Goal: Transaction & Acquisition: Purchase product/service

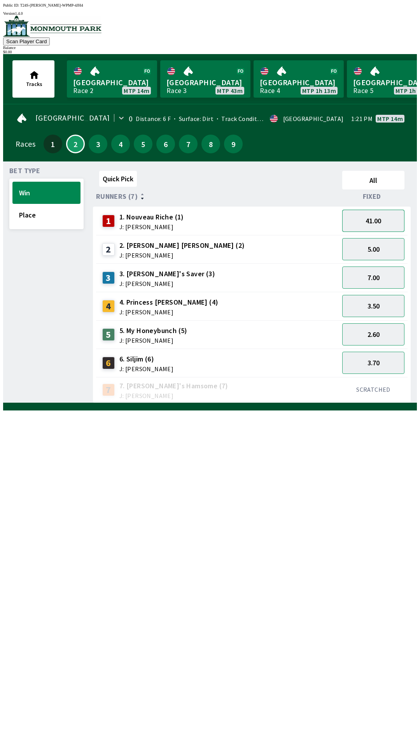
click at [369, 212] on button "41.00" at bounding box center [373, 221] width 62 height 22
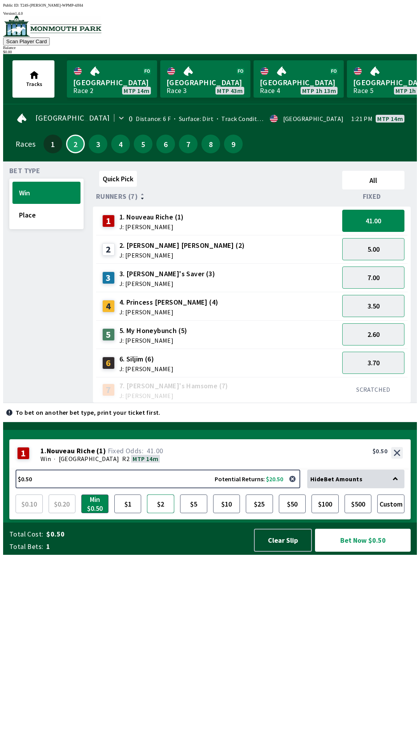
click at [159, 513] on button "$2" at bounding box center [160, 504] width 27 height 19
click at [50, 215] on button "Place" at bounding box center [46, 215] width 68 height 22
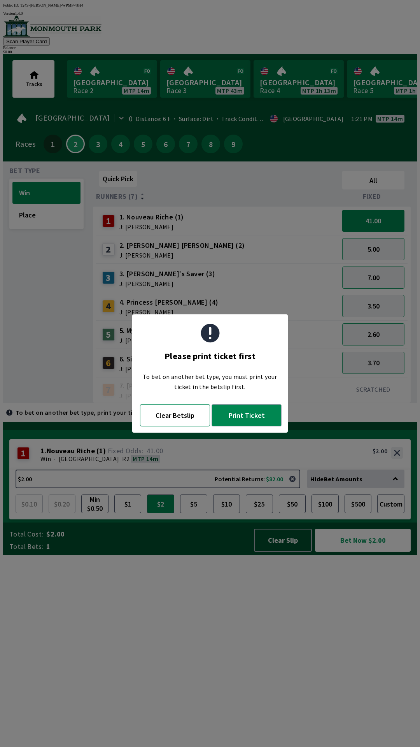
click at [176, 416] on button "Clear Betslip" at bounding box center [175, 415] width 70 height 22
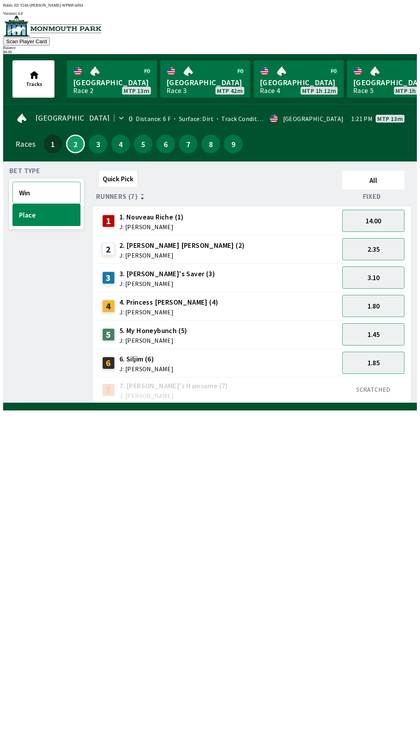
click at [22, 187] on button "Win" at bounding box center [46, 193] width 68 height 22
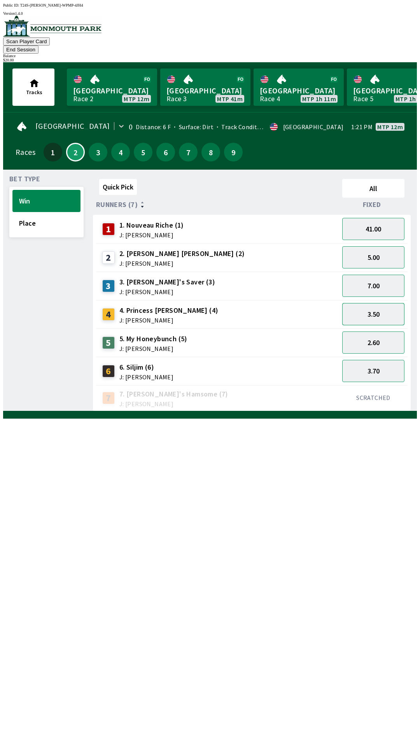
click at [382, 307] on button "3.50" at bounding box center [373, 314] width 62 height 22
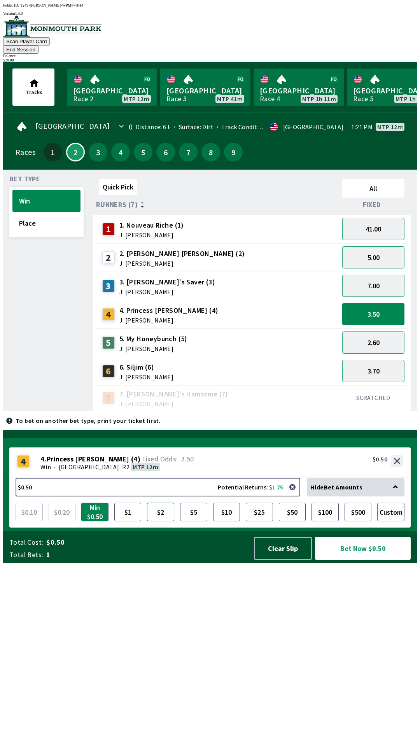
click at [162, 521] on button "$2" at bounding box center [160, 512] width 27 height 19
click at [45, 212] on button "Place" at bounding box center [46, 223] width 68 height 22
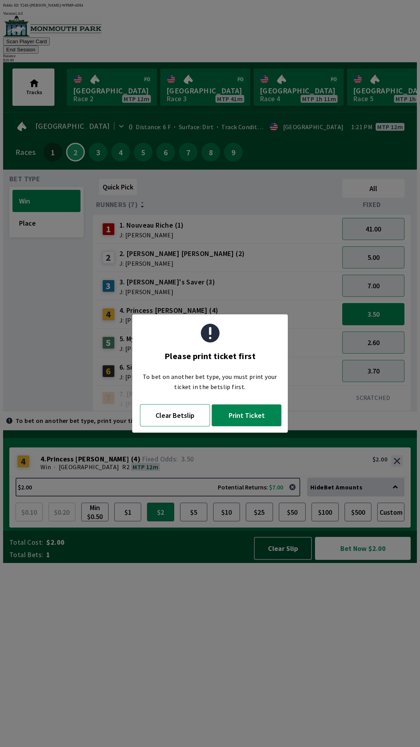
click at [182, 414] on button "Clear Betslip" at bounding box center [175, 415] width 70 height 22
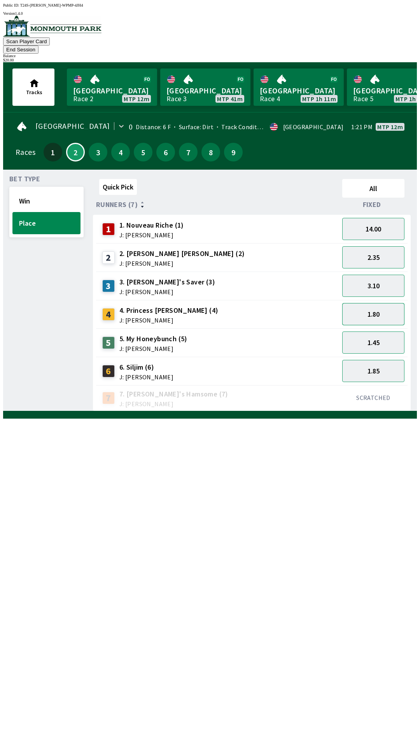
click at [383, 303] on button "1.80" at bounding box center [373, 314] width 62 height 22
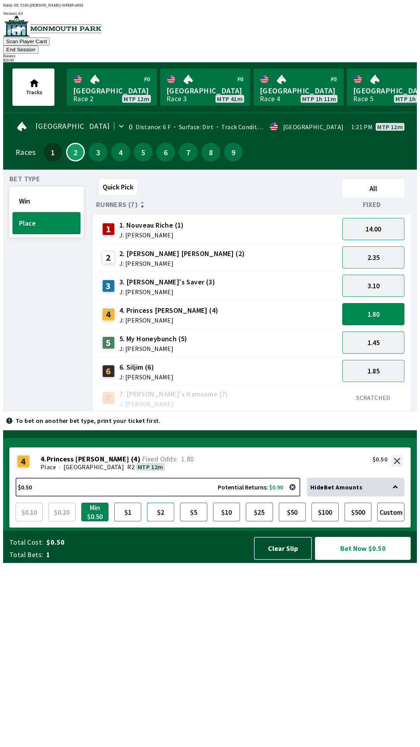
click at [152, 521] on button "$2" at bounding box center [160, 512] width 27 height 19
click at [280, 560] on button "Clear Slip" at bounding box center [283, 548] width 58 height 23
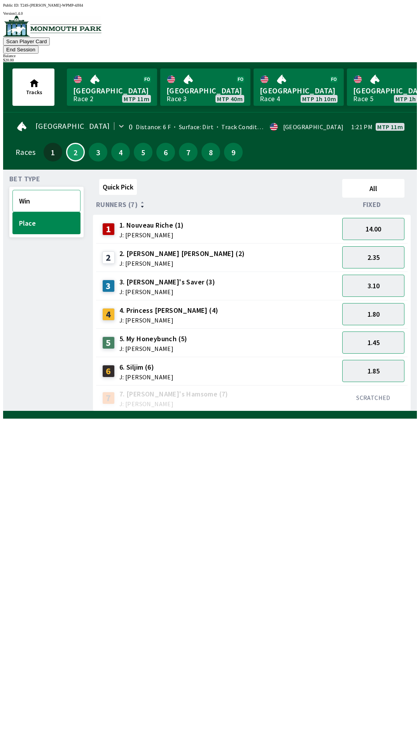
click at [33, 190] on button "Win" at bounding box center [46, 201] width 68 height 22
click at [377, 304] on button "3.50" at bounding box center [373, 314] width 62 height 22
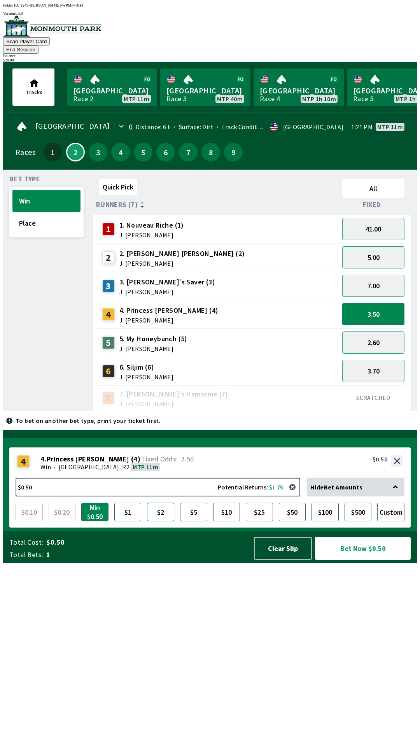
click at [158, 521] on button "$2" at bounding box center [160, 512] width 27 height 19
click at [360, 560] on button "Bet Now $2.00" at bounding box center [363, 548] width 96 height 23
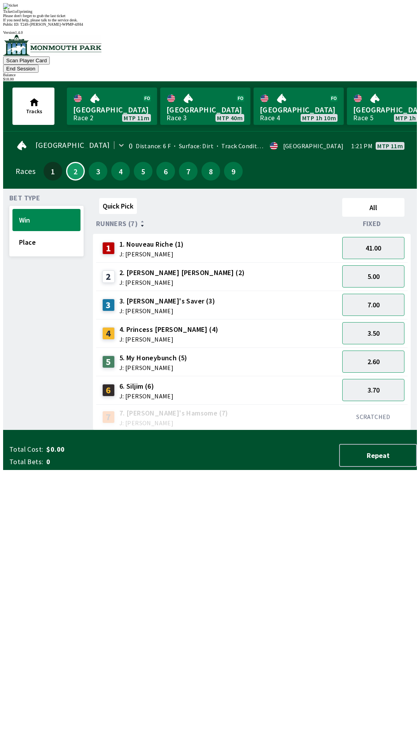
click at [249, 430] on div "Quick Pick All Runners (7) Fixed 1 1. Nouveau Riche (1) J: [PERSON_NAME] 41.00 …" at bounding box center [255, 312] width 324 height 235
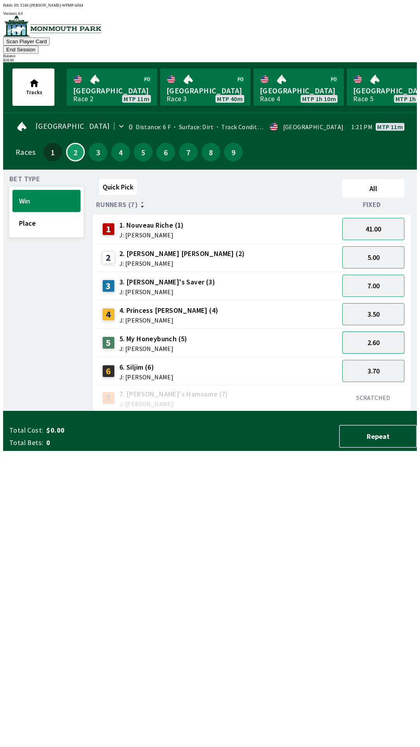
click at [383, 332] on button "2.60" at bounding box center [373, 343] width 62 height 22
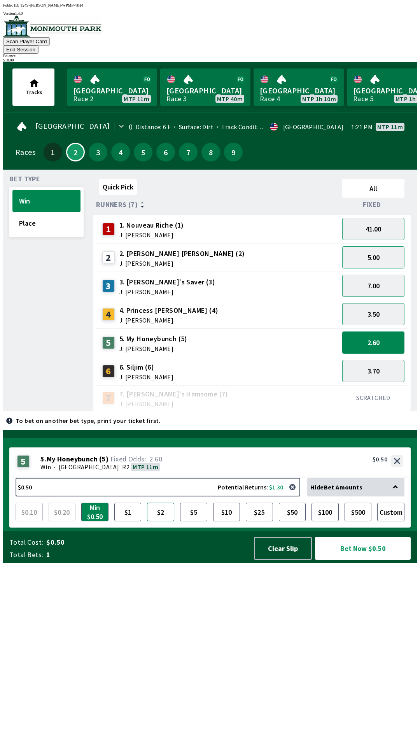
click at [163, 521] on button "$2" at bounding box center [160, 512] width 27 height 19
click at [368, 560] on button "Bet Now $2.00" at bounding box center [363, 548] width 96 height 23
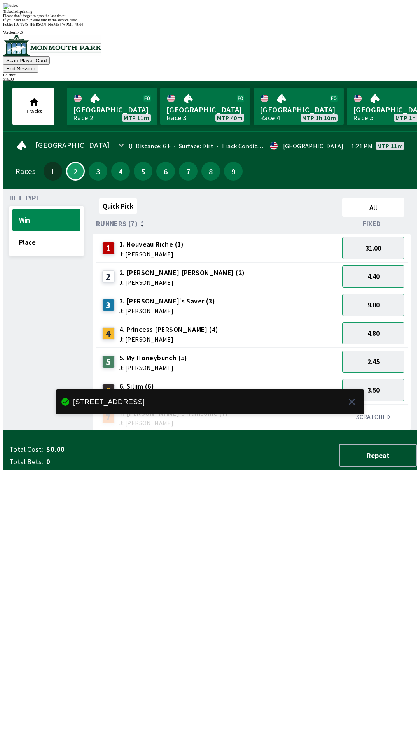
click at [218, 430] on div "Quick Pick All Runners (7) Fixed 1 1. Nouveau Riche (1) J: [PERSON_NAME] 31.00 …" at bounding box center [255, 312] width 324 height 235
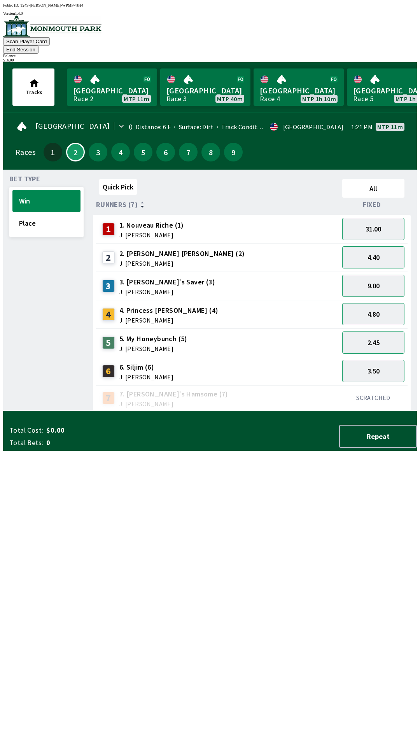
click at [150, 289] on span "J: [PERSON_NAME]" at bounding box center [167, 292] width 96 height 6
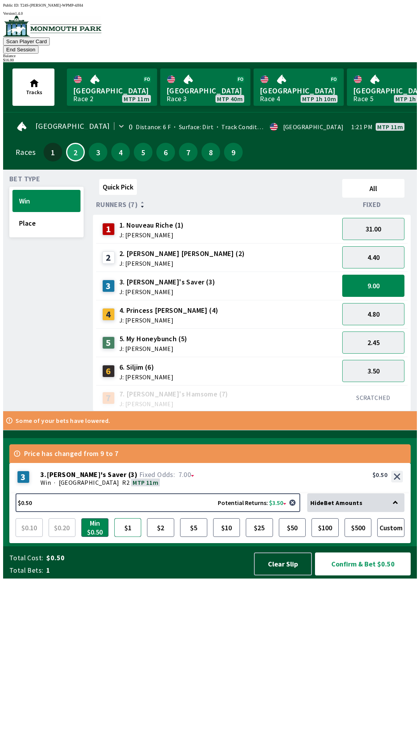
click at [124, 537] on button "$1" at bounding box center [127, 527] width 27 height 19
click at [158, 537] on button "$2" at bounding box center [160, 527] width 27 height 19
click at [26, 215] on button "Place" at bounding box center [46, 223] width 68 height 22
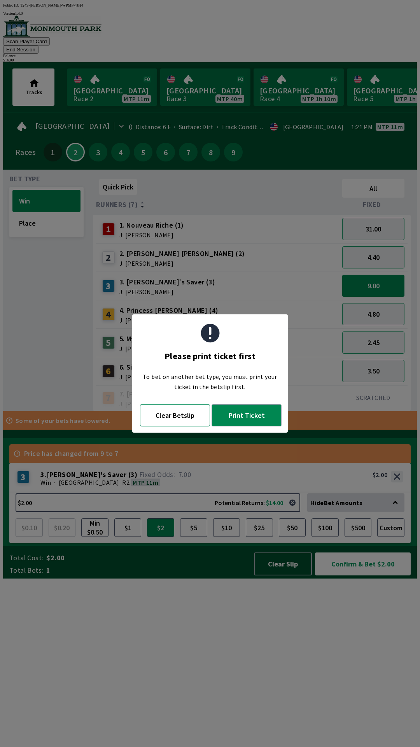
click at [176, 416] on button "Clear Betslip" at bounding box center [175, 415] width 70 height 22
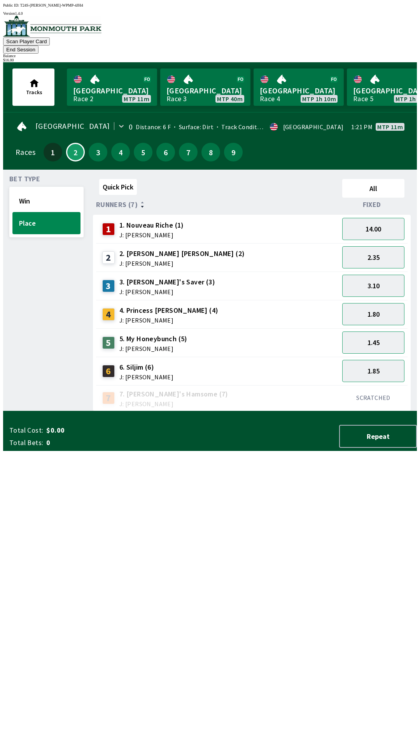
click at [154, 289] on span "J: [PERSON_NAME]" at bounding box center [167, 292] width 96 height 6
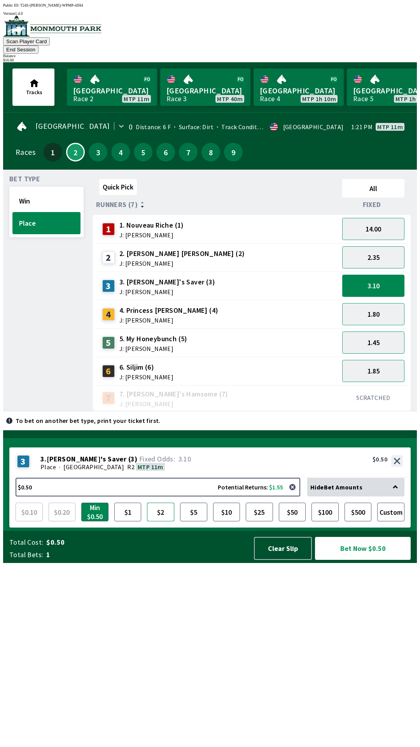
click at [163, 521] on button "$2" at bounding box center [160, 512] width 27 height 19
click at [372, 560] on button "Bet Now $2.00" at bounding box center [363, 548] width 96 height 23
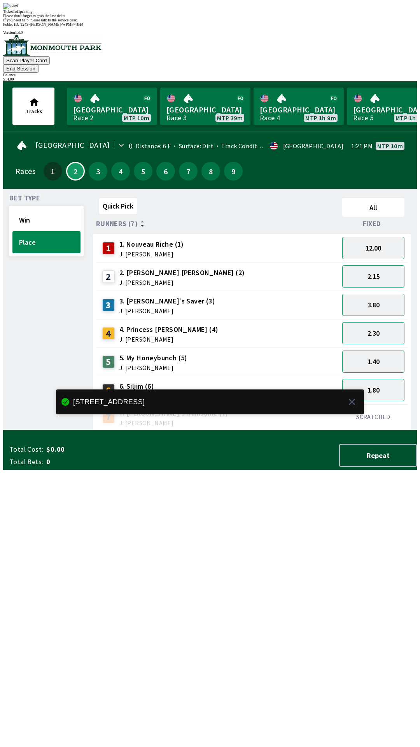
click at [340, 430] on div "Quick Pick All Runners (7) Fixed 1 1. Nouveau Riche (1) J: [PERSON_NAME] 12.00 …" at bounding box center [255, 312] width 324 height 235
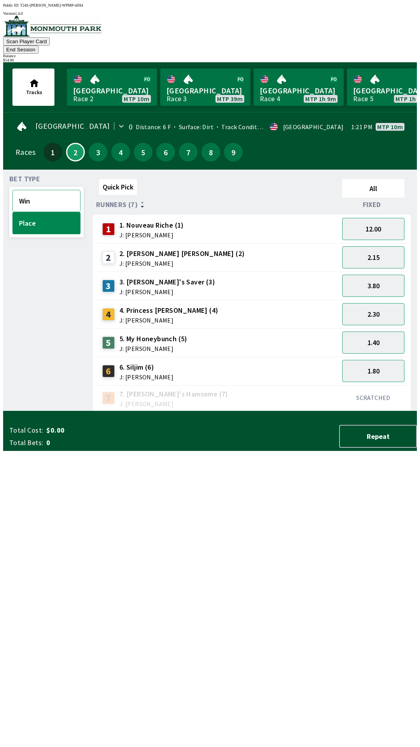
click at [39, 190] on button "Win" at bounding box center [46, 201] width 68 height 22
click at [373, 332] on button "2.45" at bounding box center [373, 343] width 62 height 22
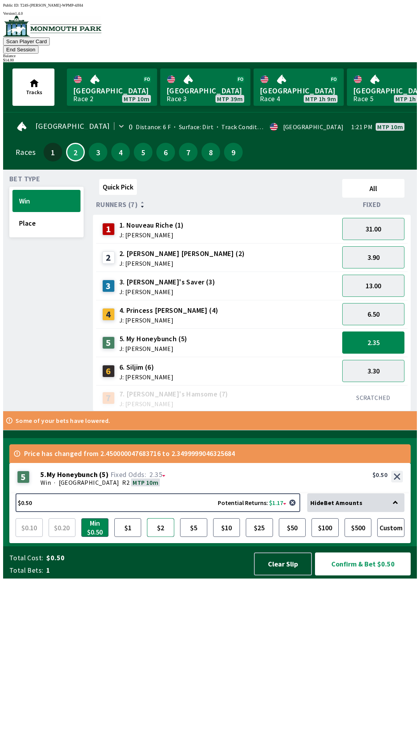
click at [163, 537] on button "$2" at bounding box center [160, 527] width 27 height 19
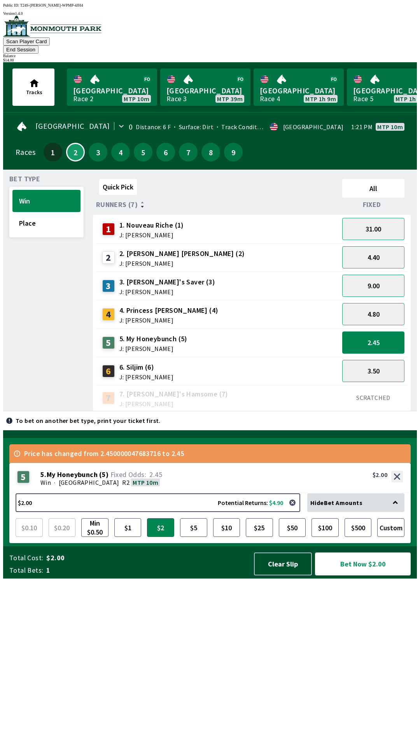
click at [347, 576] on button "Bet Now $2.00" at bounding box center [363, 564] width 96 height 23
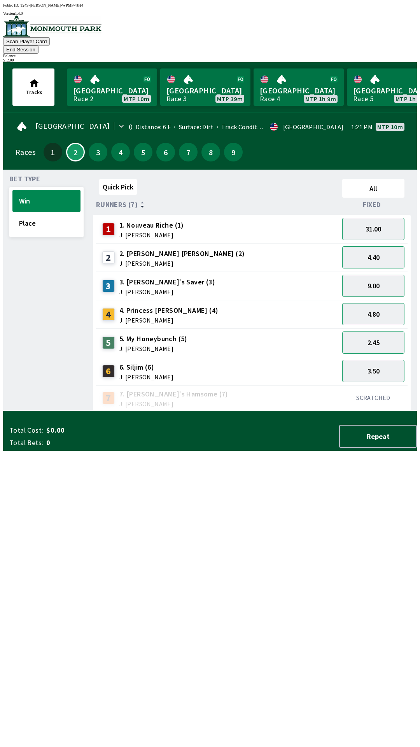
click at [319, 411] on div "Quick Pick All Runners (7) Fixed 1 1. Nouveau Riche (1) J: [PERSON_NAME] 31.00 …" at bounding box center [255, 293] width 324 height 235
click at [388, 218] on button "31.00" at bounding box center [373, 229] width 62 height 22
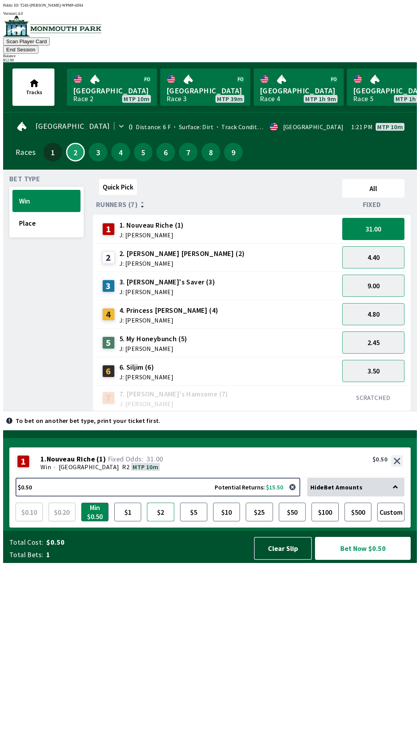
click at [160, 521] on button "$2" at bounding box center [160, 512] width 27 height 19
click at [363, 560] on button "Bet Now $2.00" at bounding box center [363, 548] width 96 height 23
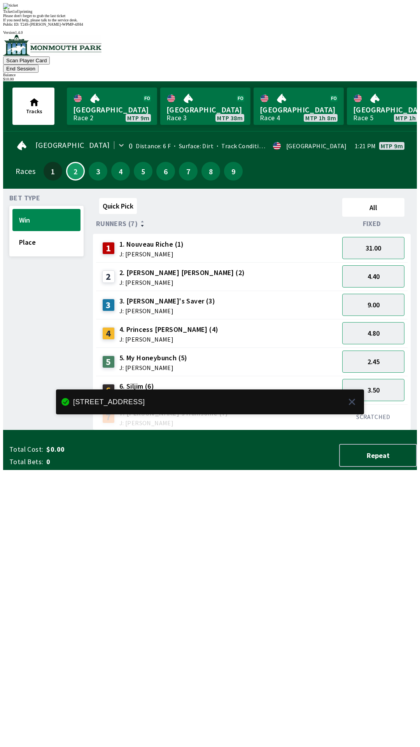
click at [256, 430] on div "Quick Pick All Runners (7) Fixed 1 1. Nouveau Riche (1) J: [PERSON_NAME] 31.00 …" at bounding box center [255, 312] width 324 height 235
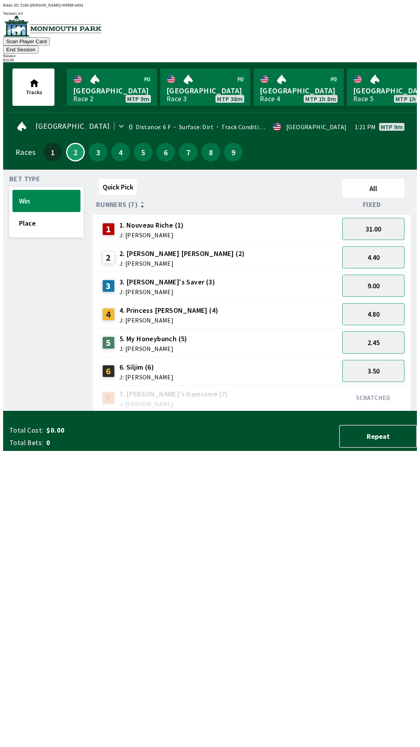
click at [39, 46] on button "End Session" at bounding box center [20, 50] width 35 height 8
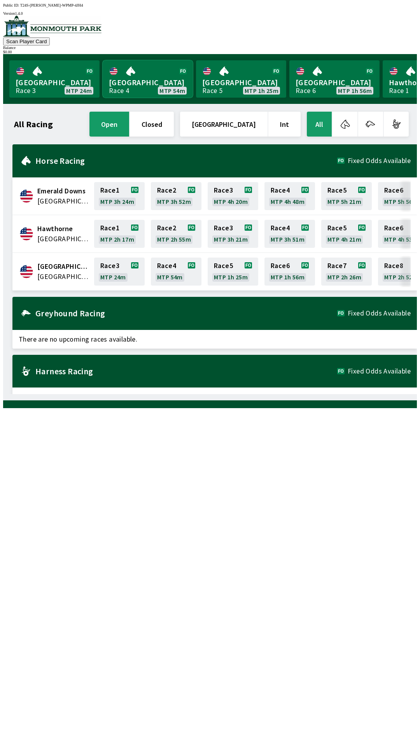
click at [153, 83] on link "Monmouth Park Race 4 MTP 54m" at bounding box center [148, 78] width 90 height 37
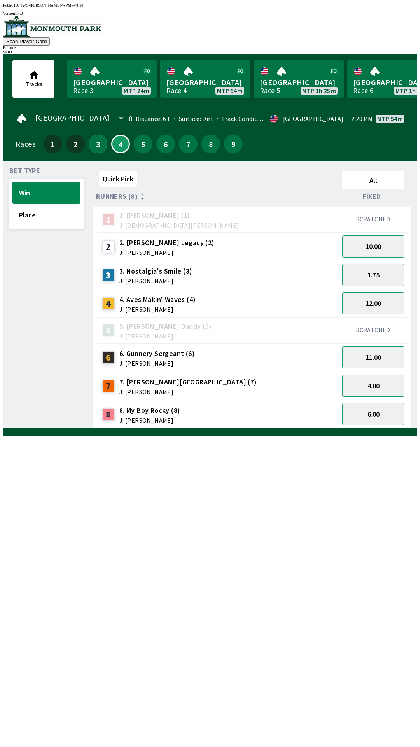
click at [94, 135] on button "3" at bounding box center [98, 144] width 19 height 19
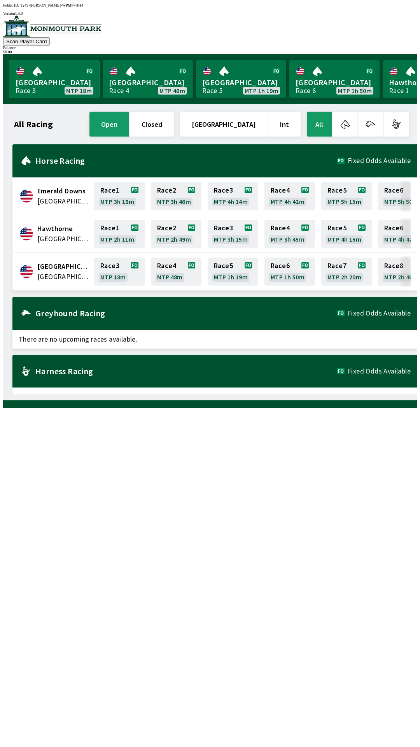
click at [41, 83] on link "Monmouth Park Race 3 MTP 18m" at bounding box center [54, 78] width 90 height 37
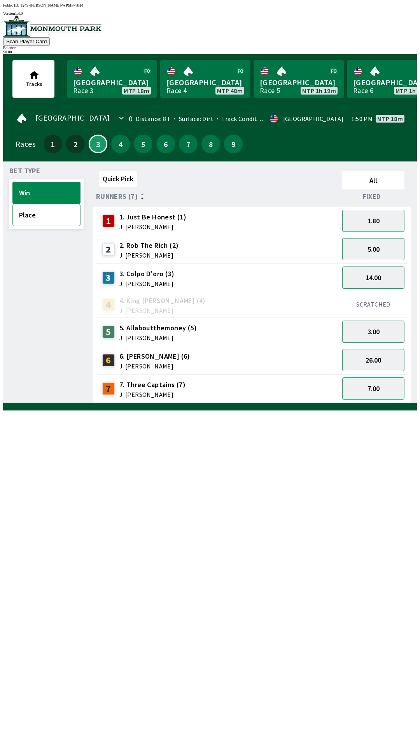
click at [35, 214] on button "Place" at bounding box center [46, 215] width 68 height 22
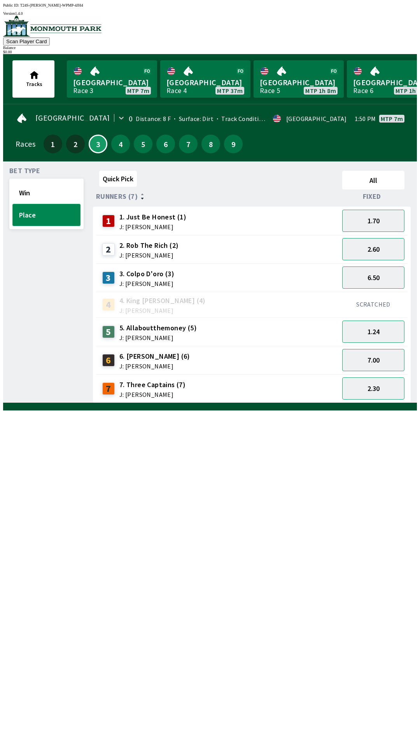
click at [12, 204] on button "Place" at bounding box center [46, 215] width 68 height 22
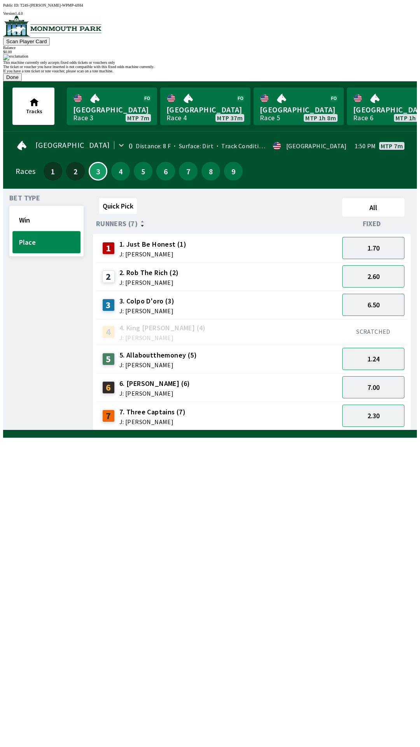
click at [12, 231] on button "Place" at bounding box center [46, 242] width 68 height 22
